Goal: Communication & Community: Share content

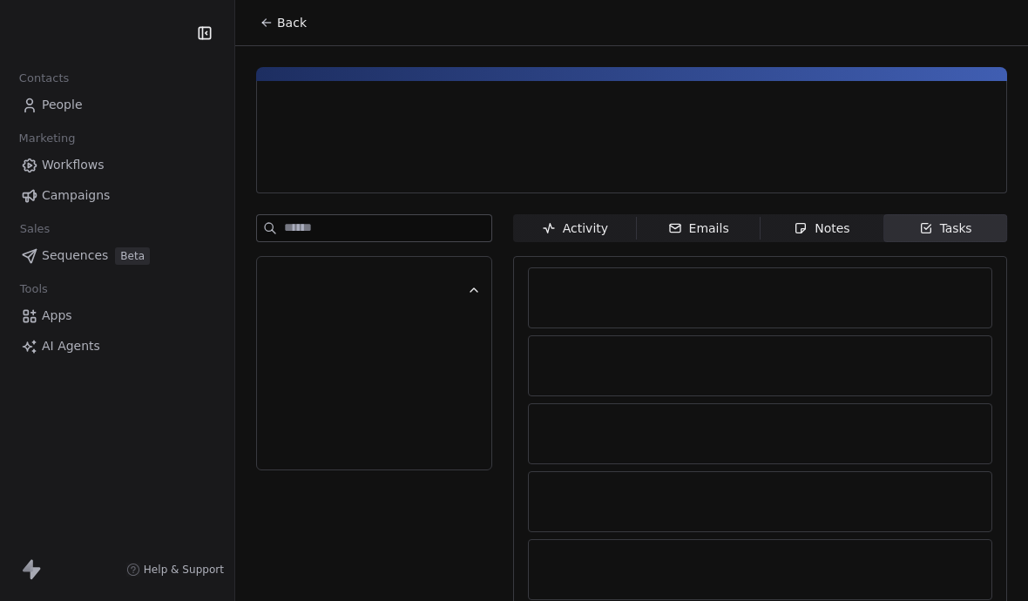
scroll to position [12, 0]
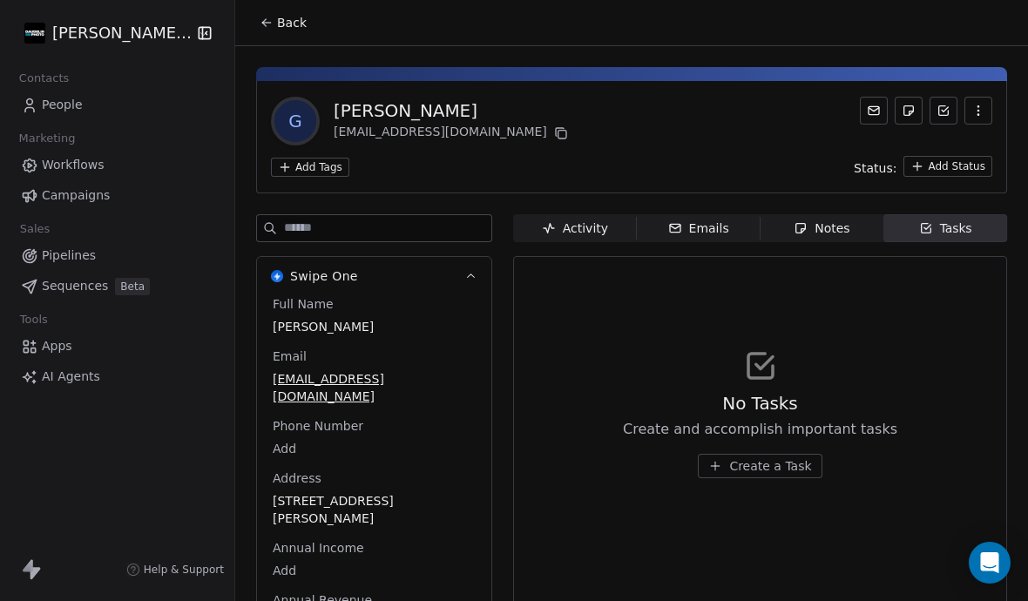
click at [717, 227] on span "Emails Emails" at bounding box center [699, 228] width 124 height 28
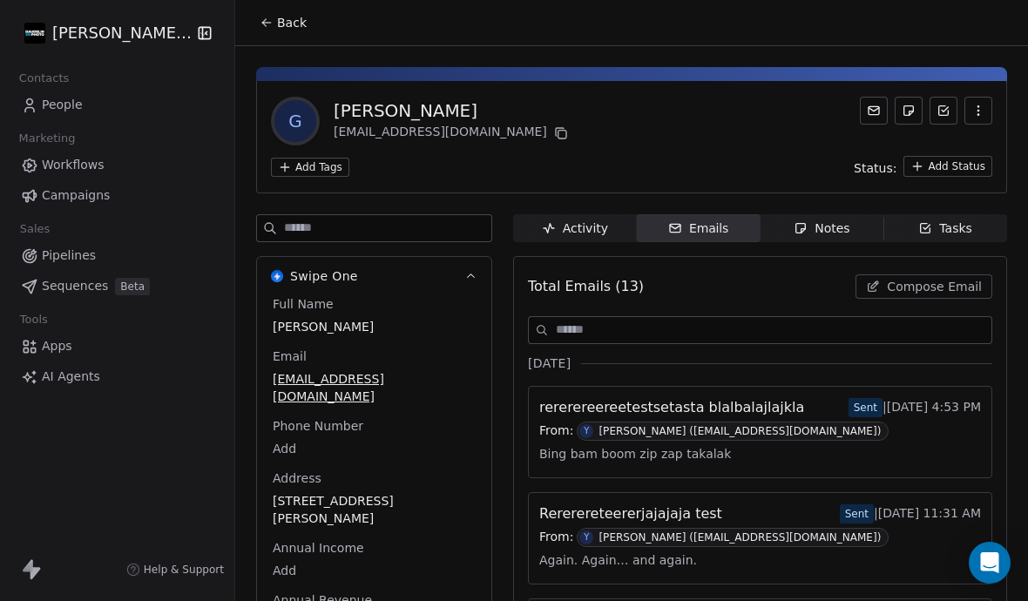
click at [935, 284] on button "Compose Email" at bounding box center [924, 286] width 137 height 24
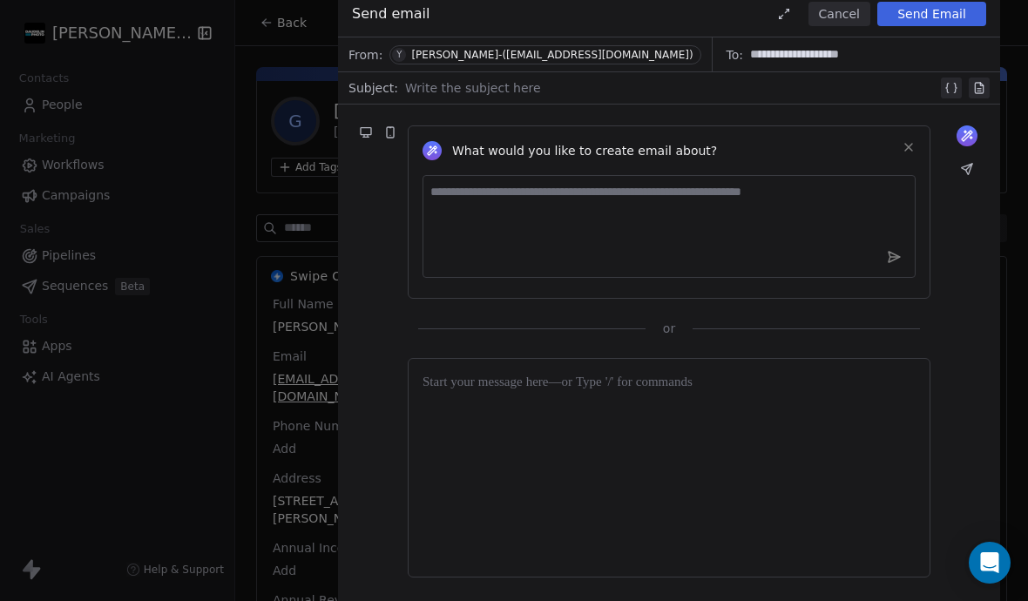
click at [589, 88] on div at bounding box center [671, 88] width 532 height 21
click at [590, 190] on textarea at bounding box center [669, 226] width 493 height 103
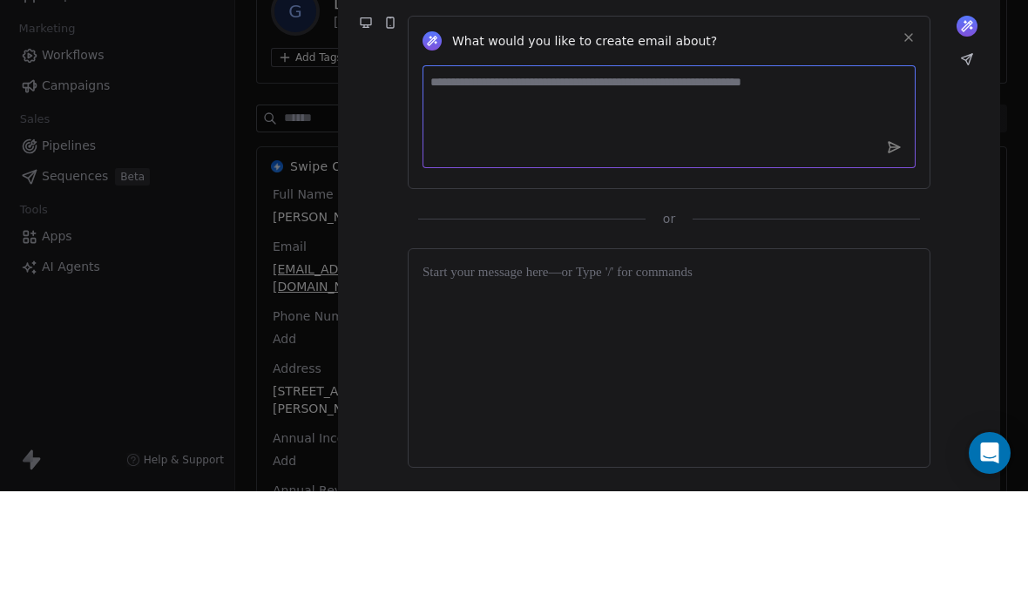
type textarea "*"
type textarea "**********"
click at [900, 249] on icon at bounding box center [894, 257] width 16 height 16
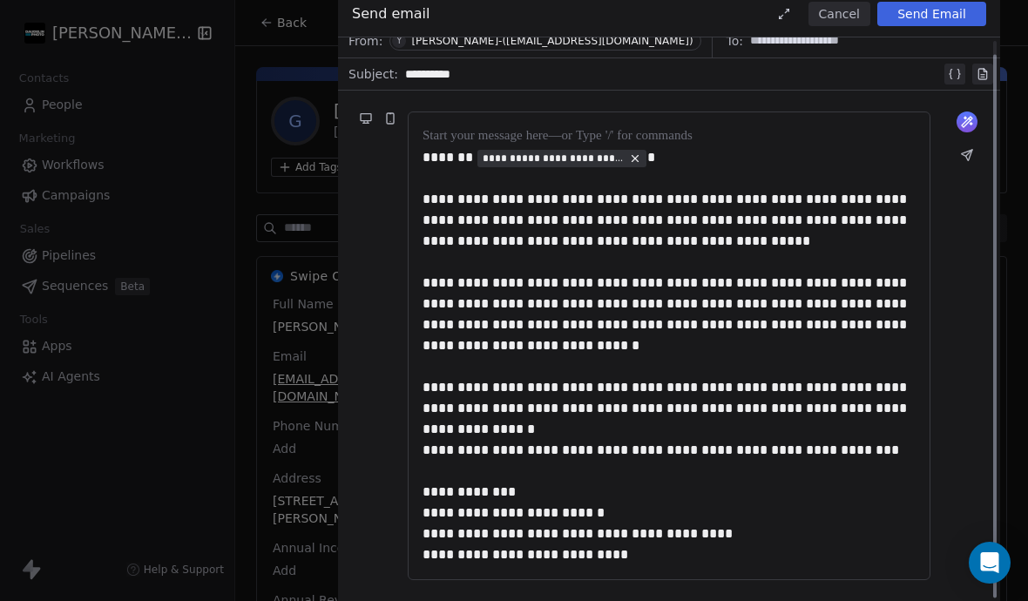
scroll to position [14, 0]
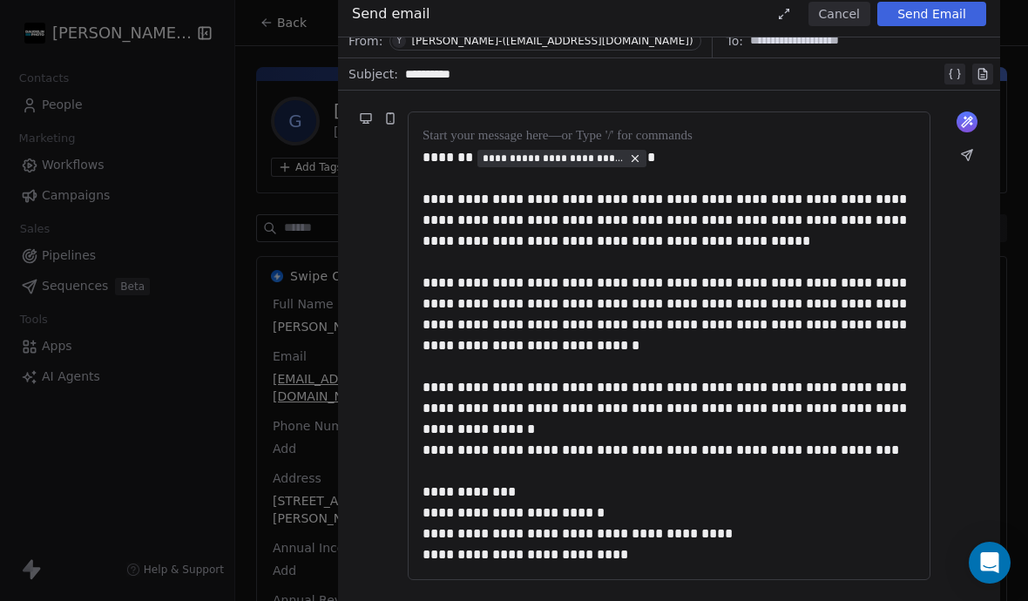
click at [937, 19] on button "Send Email" at bounding box center [931, 14] width 109 height 24
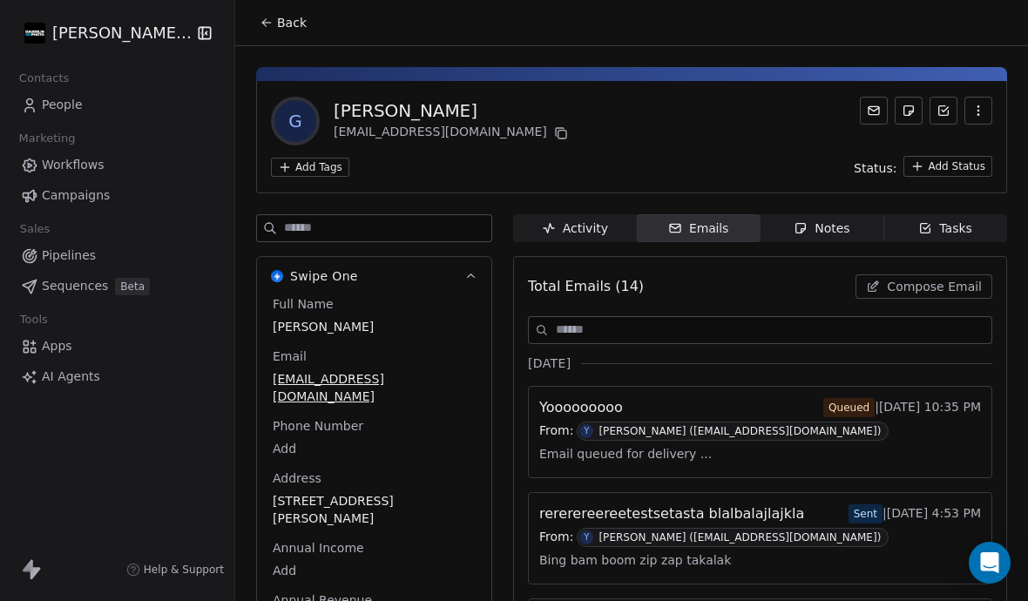
click at [75, 108] on span "People" at bounding box center [62, 105] width 41 height 18
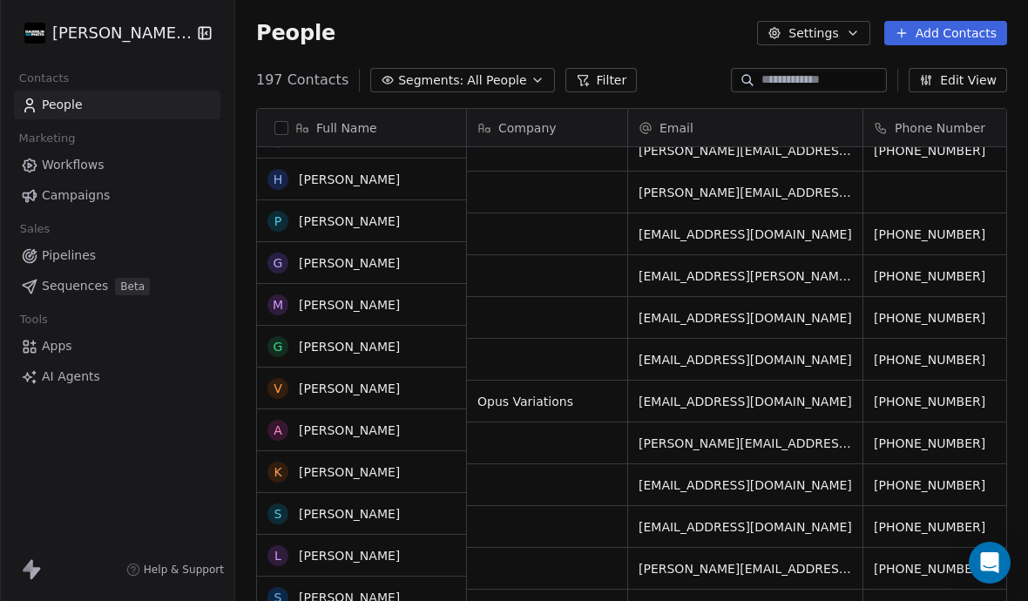
scroll to position [157, 0]
